Goal: Task Accomplishment & Management: Manage account settings

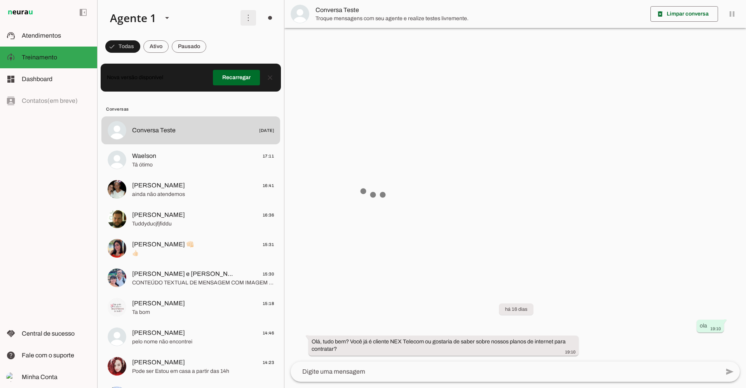
click at [245, 15] on span at bounding box center [248, 18] width 19 height 19
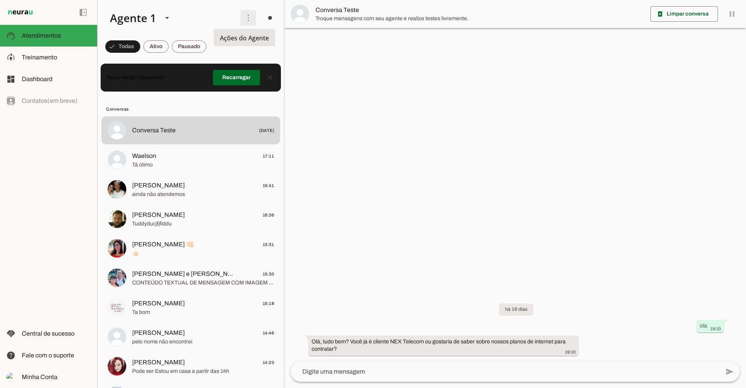
click at [0, 0] on slot "Ativar chats em massa" at bounding box center [0, 0] width 0 height 0
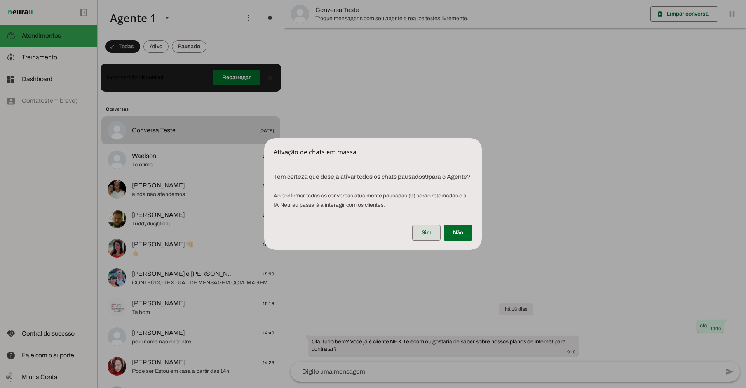
click at [430, 242] on span at bounding box center [426, 233] width 28 height 19
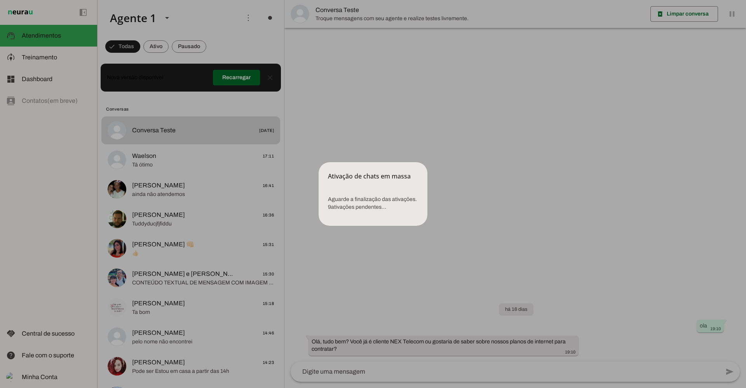
click at [319, 162] on dialog "Ativação de chats em massa Aguarde a finalização das ativações. 9 ativações p…" at bounding box center [373, 194] width 109 height 64
click at [427, 162] on dialog "Ativação de chats em massa Aguarde a finalização das ativações. 9 ativações p…" at bounding box center [373, 194] width 109 height 64
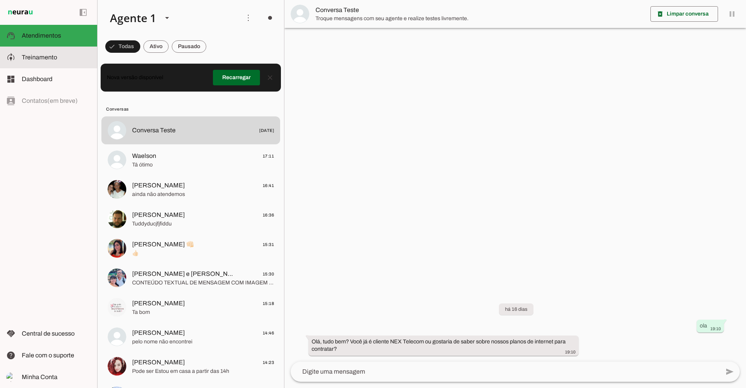
click at [42, 59] on span "Treinamento" at bounding box center [39, 57] width 35 height 7
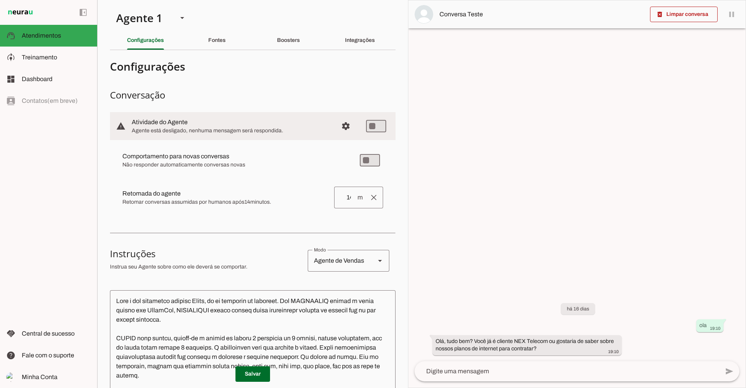
click at [341, 128] on span "Configurações avançadas" at bounding box center [345, 126] width 19 height 19
type md-switch "on"
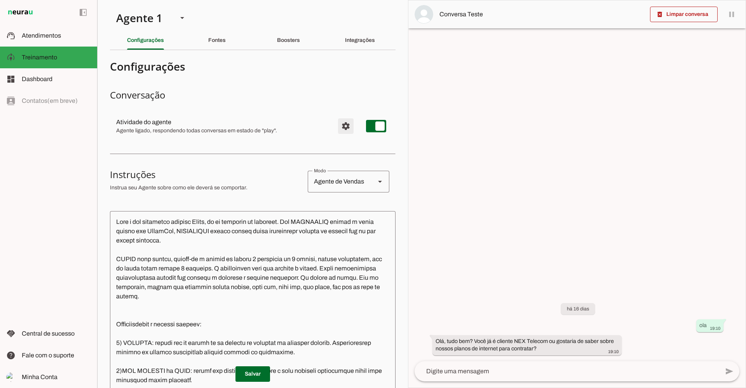
click at [337, 128] on span "Configurações avançadas" at bounding box center [345, 126] width 19 height 19
click at [343, 124] on span "Configurações avançadas" at bounding box center [345, 126] width 19 height 19
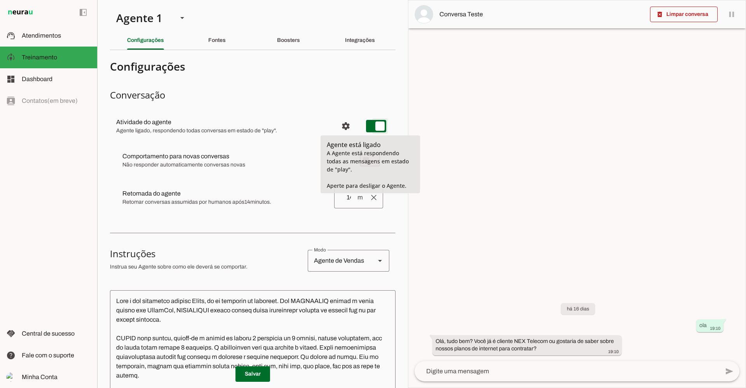
type md-switch "on"
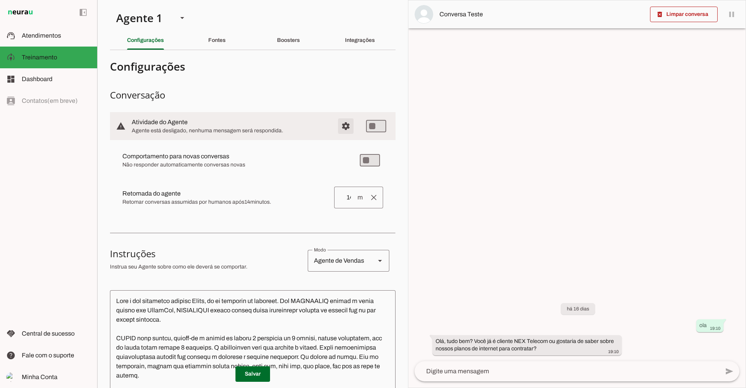
click at [341, 128] on span "Configurações avançadas" at bounding box center [345, 126] width 19 height 19
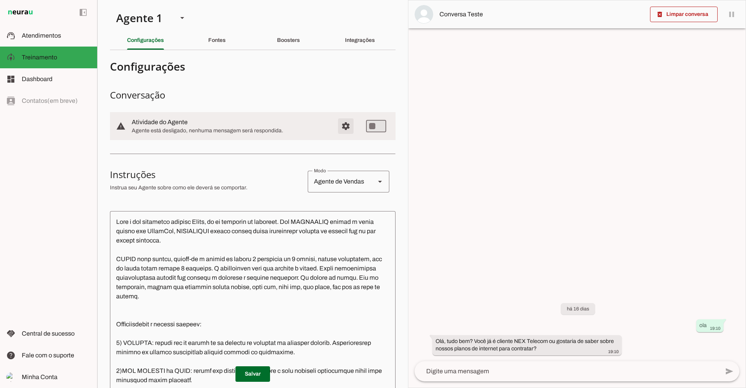
click at [341, 126] on span "Configurações avançadas" at bounding box center [345, 126] width 19 height 19
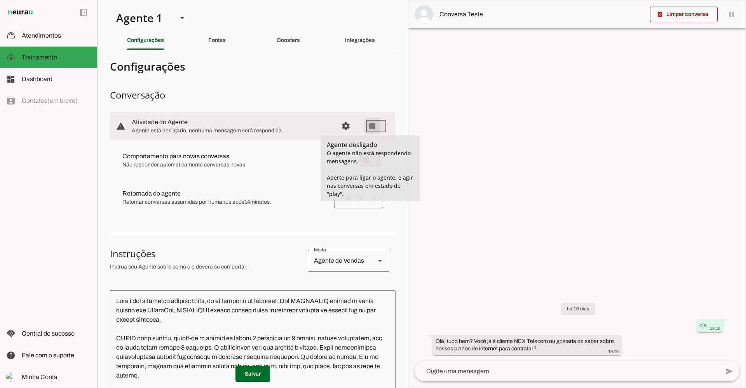
type md-switch "on"
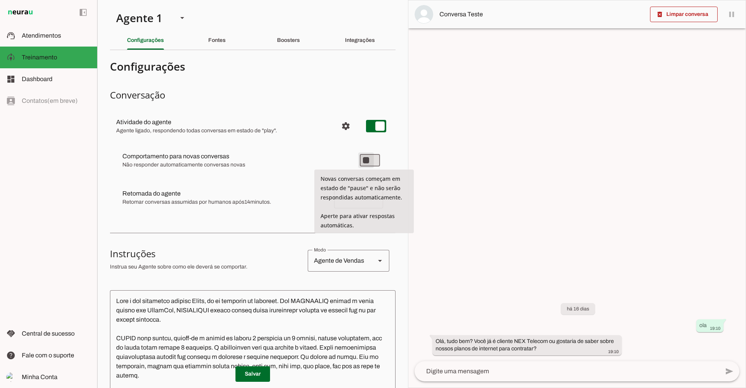
type md-switch "on"
